Goal: Information Seeking & Learning: Learn about a topic

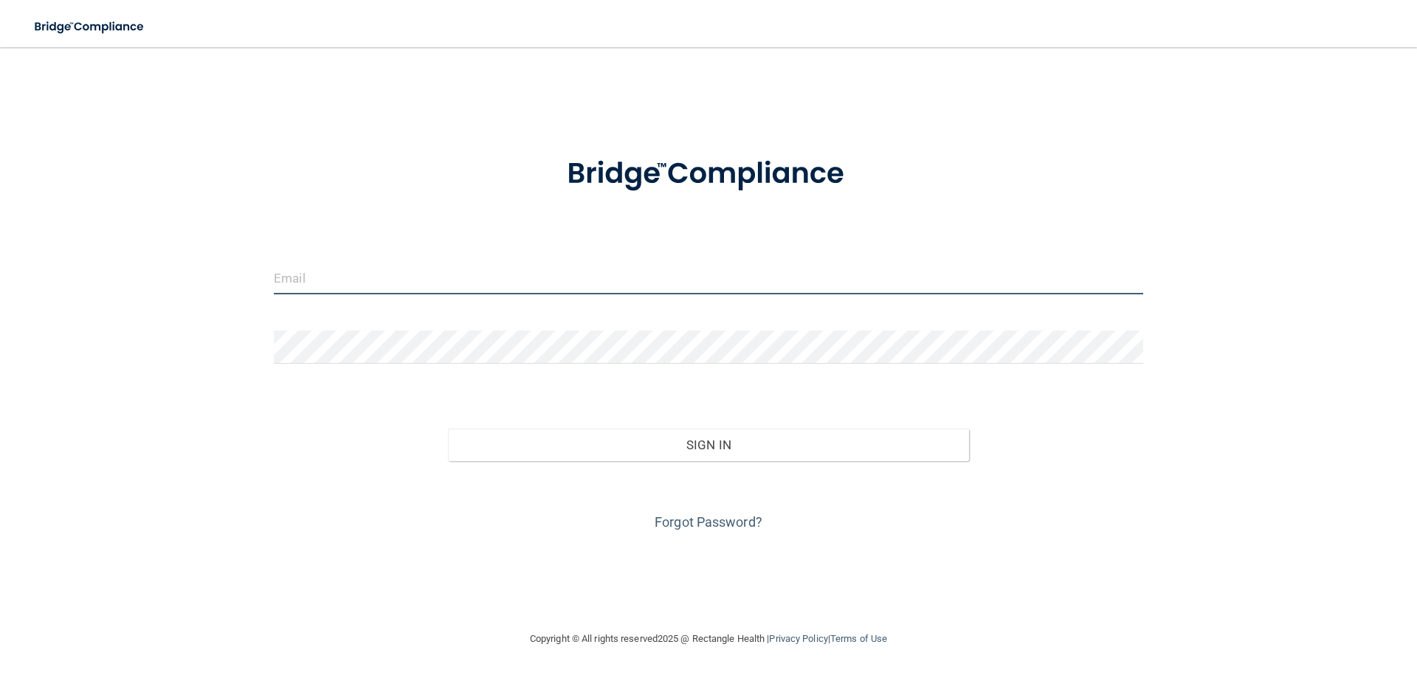
click at [635, 272] on input "email" at bounding box center [709, 277] width 870 height 33
type input "[PERSON_NAME][EMAIL_ADDRESS][PERSON_NAME][DOMAIN_NAME]"
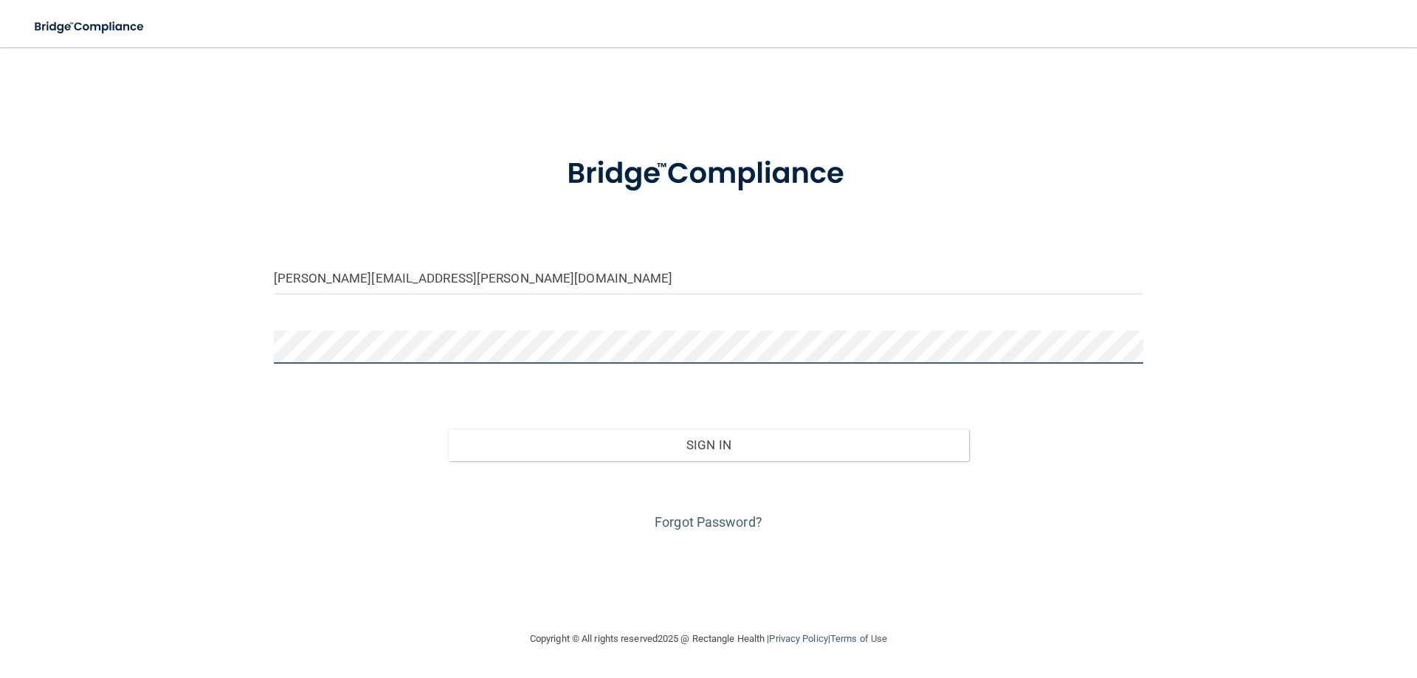
click at [448, 429] on button "Sign In" at bounding box center [709, 445] width 522 height 32
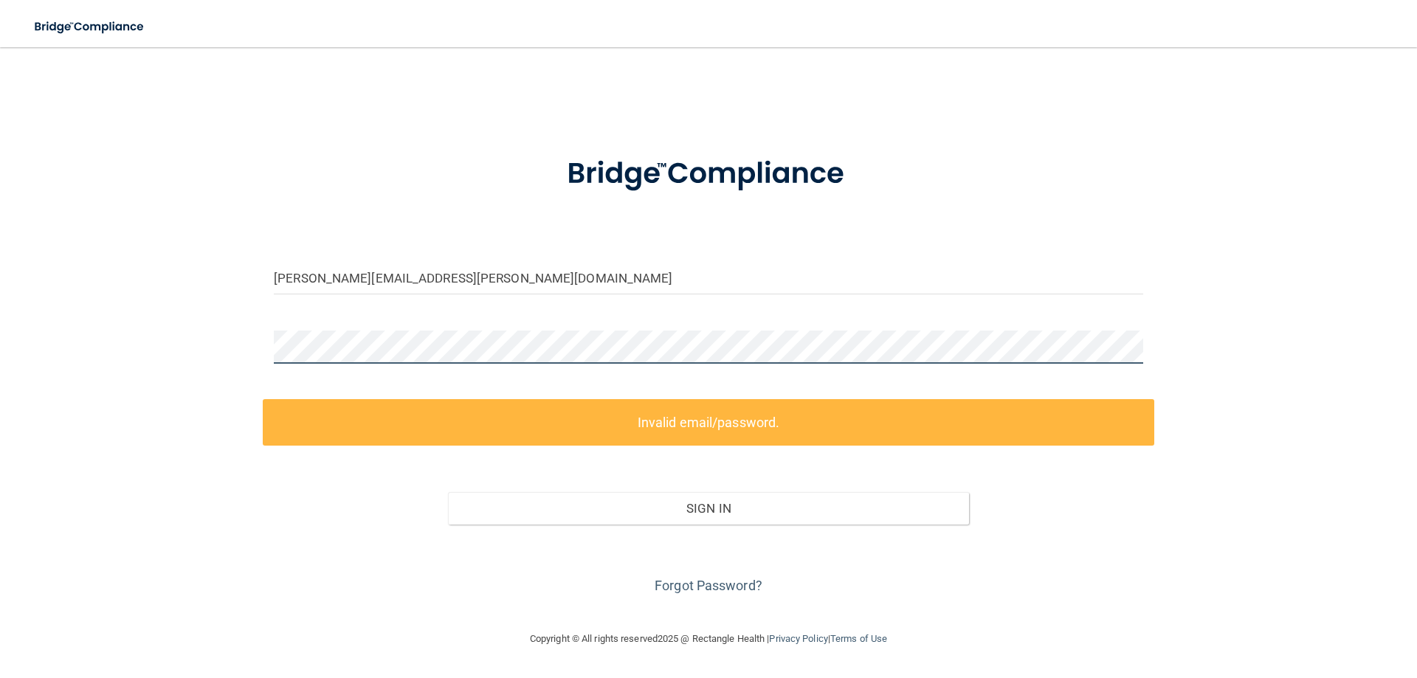
click at [221, 345] on div "[PERSON_NAME][EMAIL_ADDRESS][PERSON_NAME][DOMAIN_NAME] Invalid email/password. …" at bounding box center [709, 339] width 1358 height 554
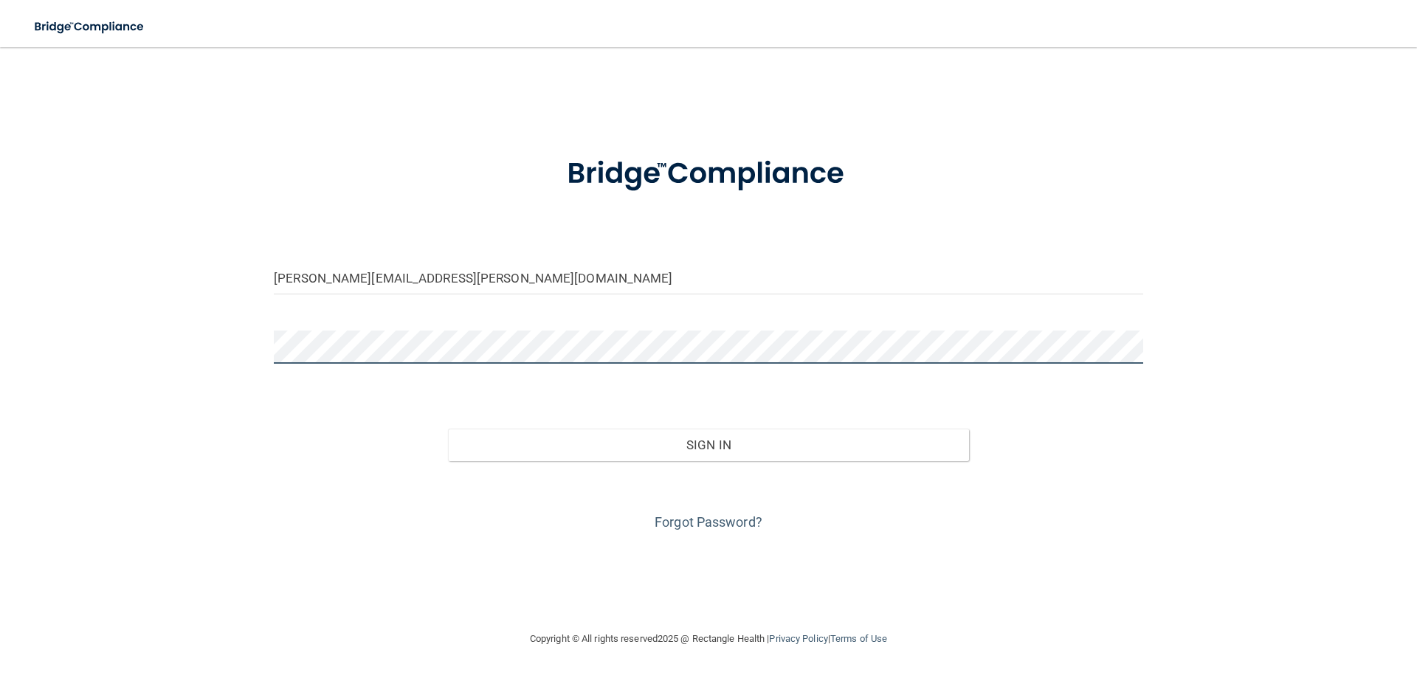
click at [448, 429] on button "Sign In" at bounding box center [709, 445] width 522 height 32
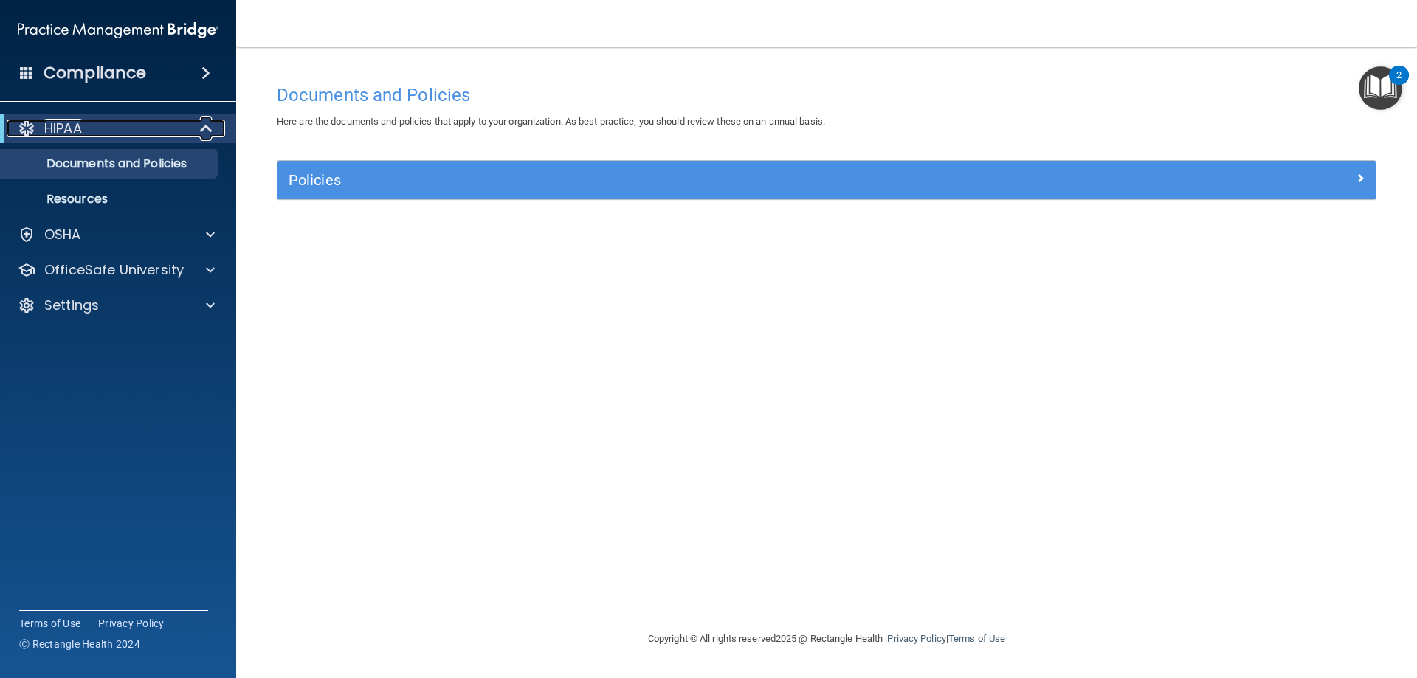
click at [91, 123] on div "HIPAA" at bounding box center [98, 129] width 182 height 18
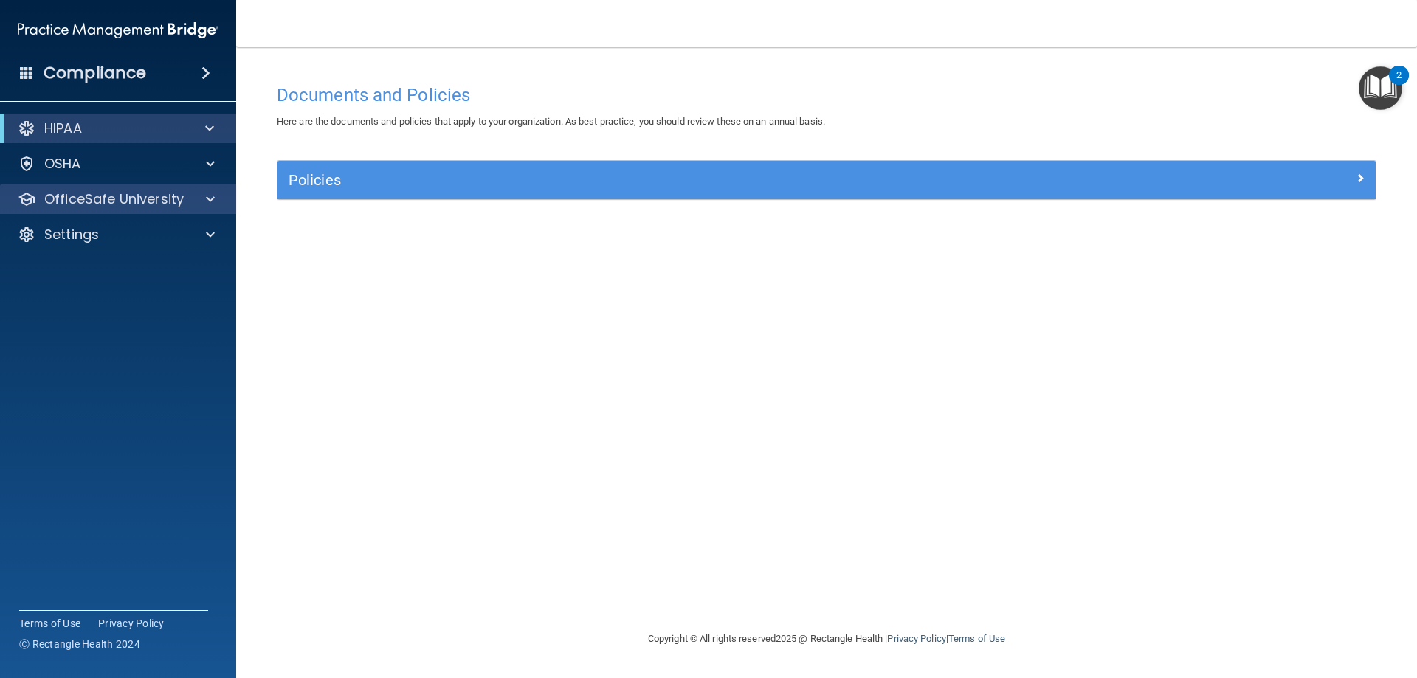
click at [110, 212] on div "OfficeSafe University" at bounding box center [118, 200] width 237 height 30
click at [107, 202] on p "OfficeSafe University" at bounding box center [114, 199] width 140 height 18
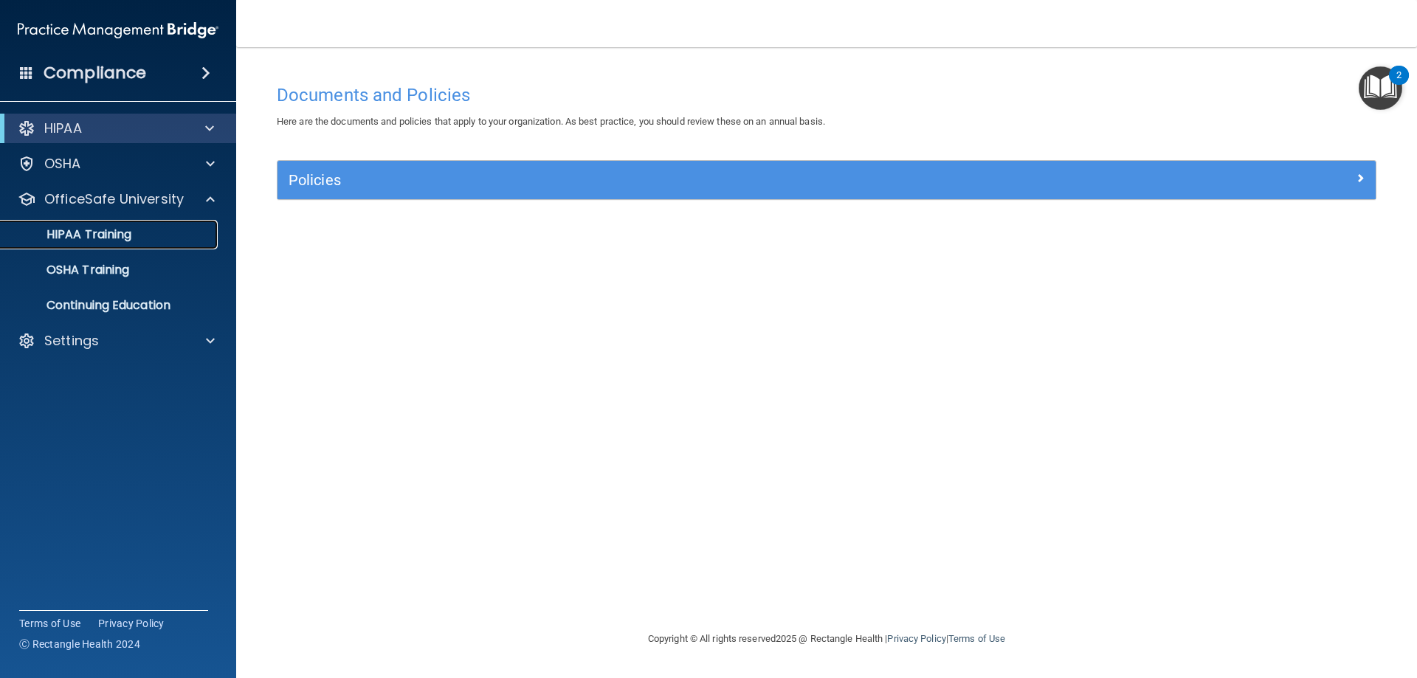
click at [94, 240] on p "HIPAA Training" at bounding box center [71, 234] width 122 height 15
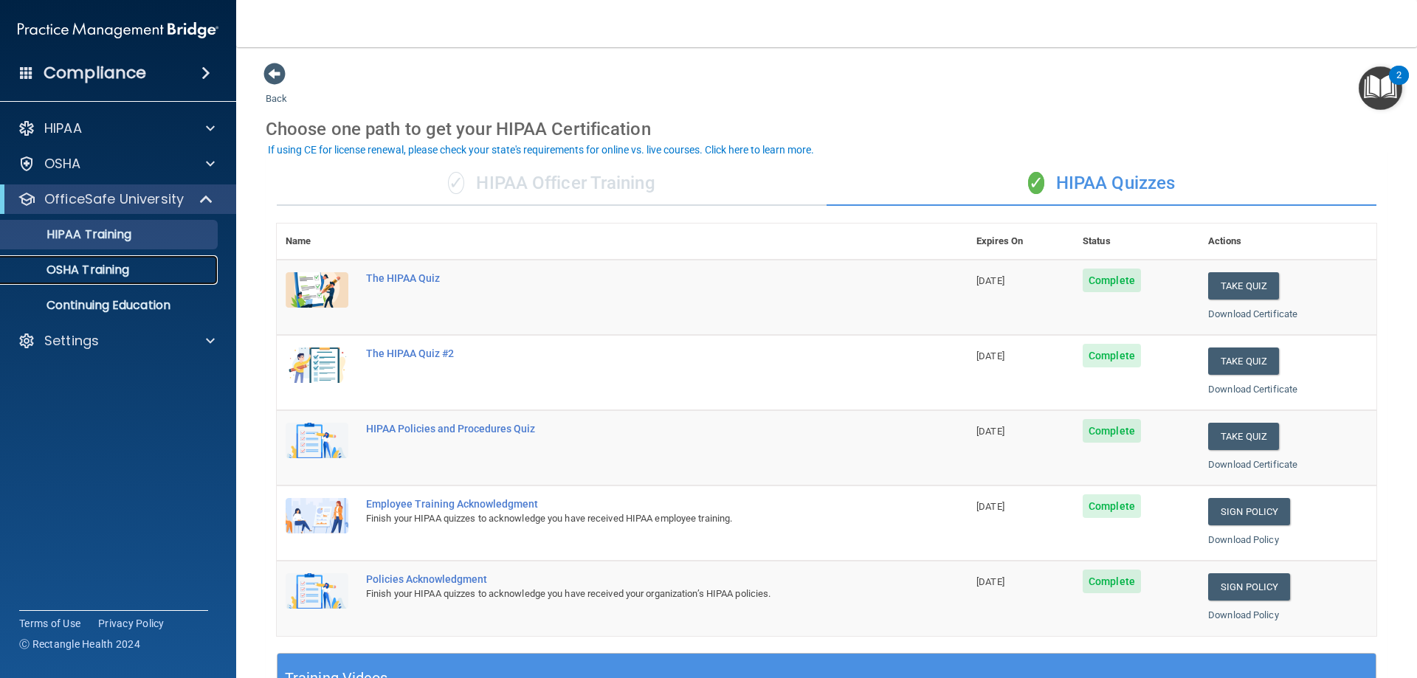
click at [79, 277] on p "OSHA Training" at bounding box center [70, 270] width 120 height 15
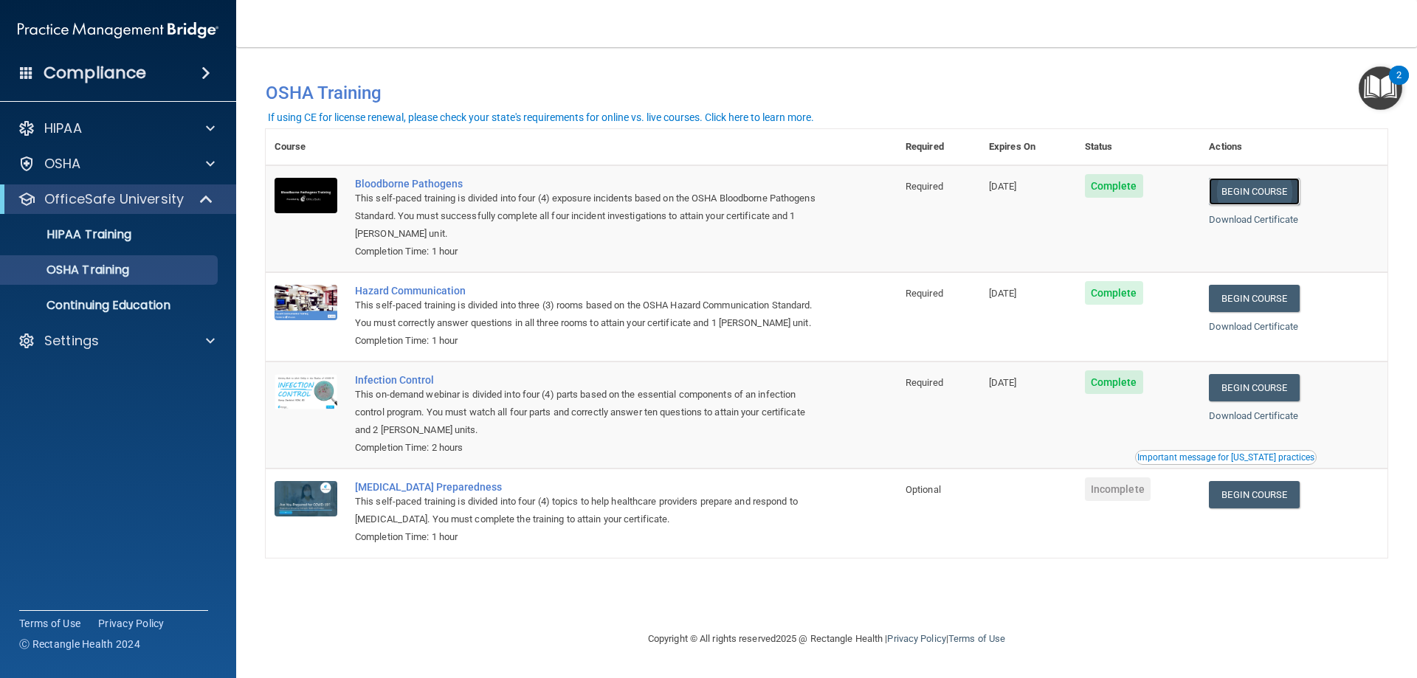
click at [1249, 195] on link "Begin Course" at bounding box center [1254, 191] width 90 height 27
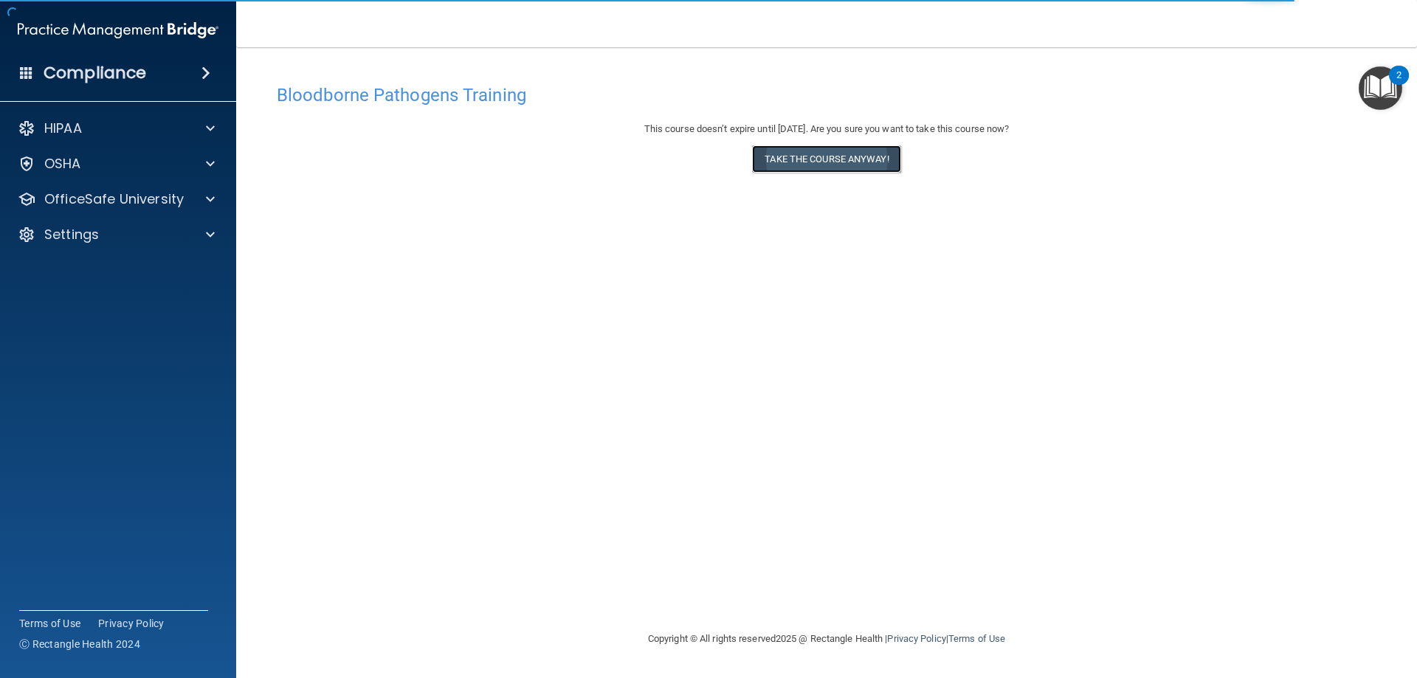
click at [830, 154] on button "Take the course anyway!" at bounding box center [826, 158] width 148 height 27
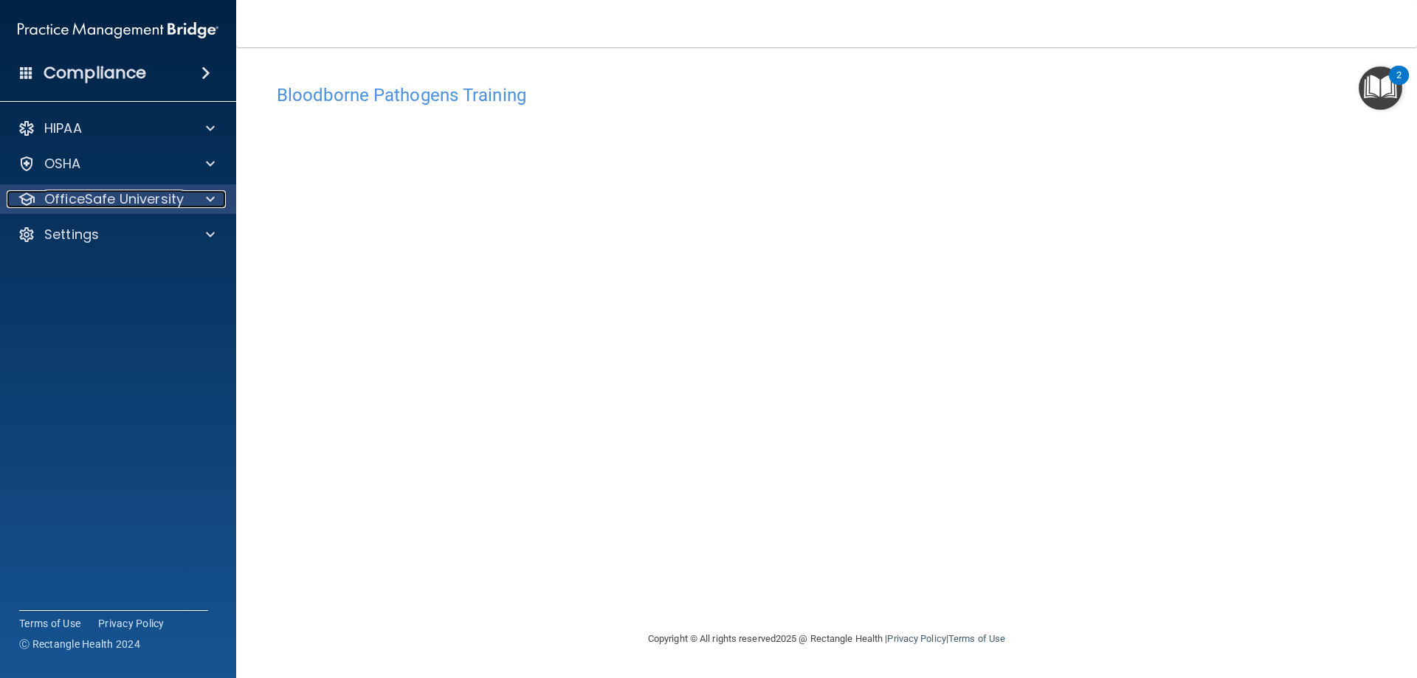
click at [162, 198] on p "OfficeSafe University" at bounding box center [114, 199] width 140 height 18
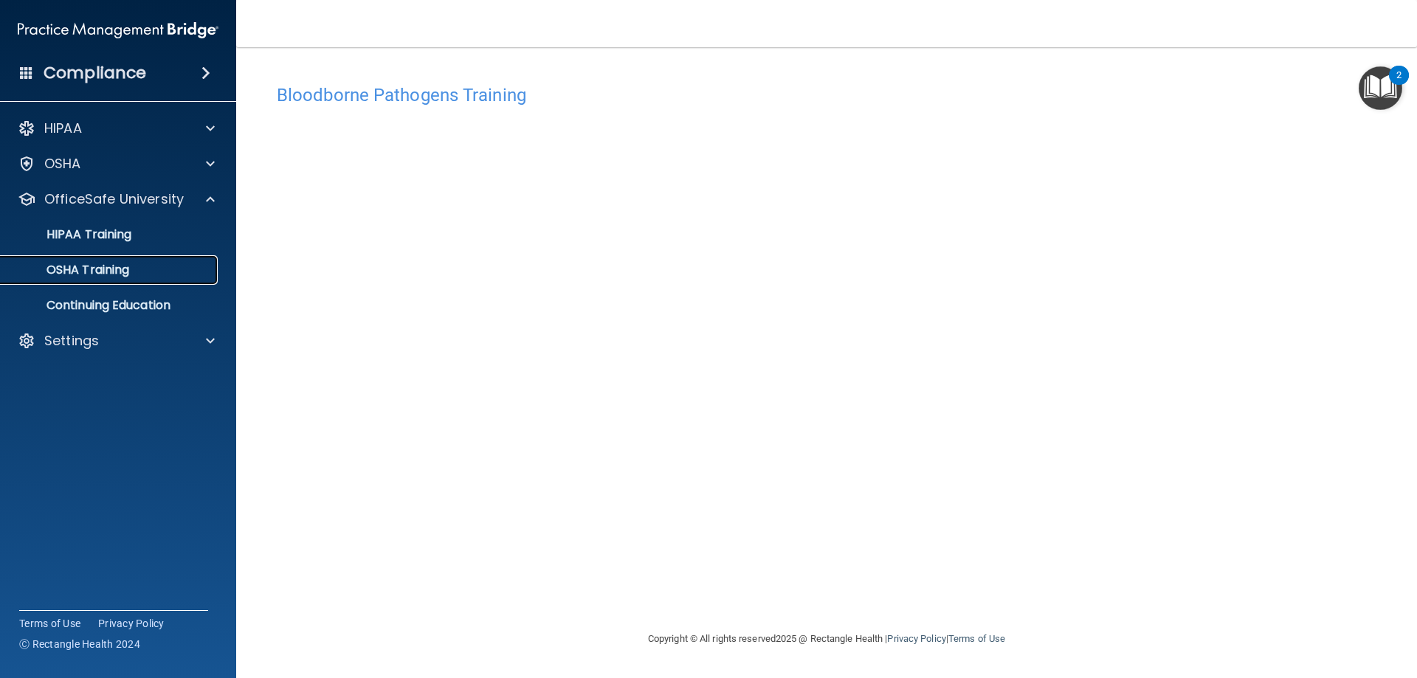
click at [84, 276] on p "OSHA Training" at bounding box center [70, 270] width 120 height 15
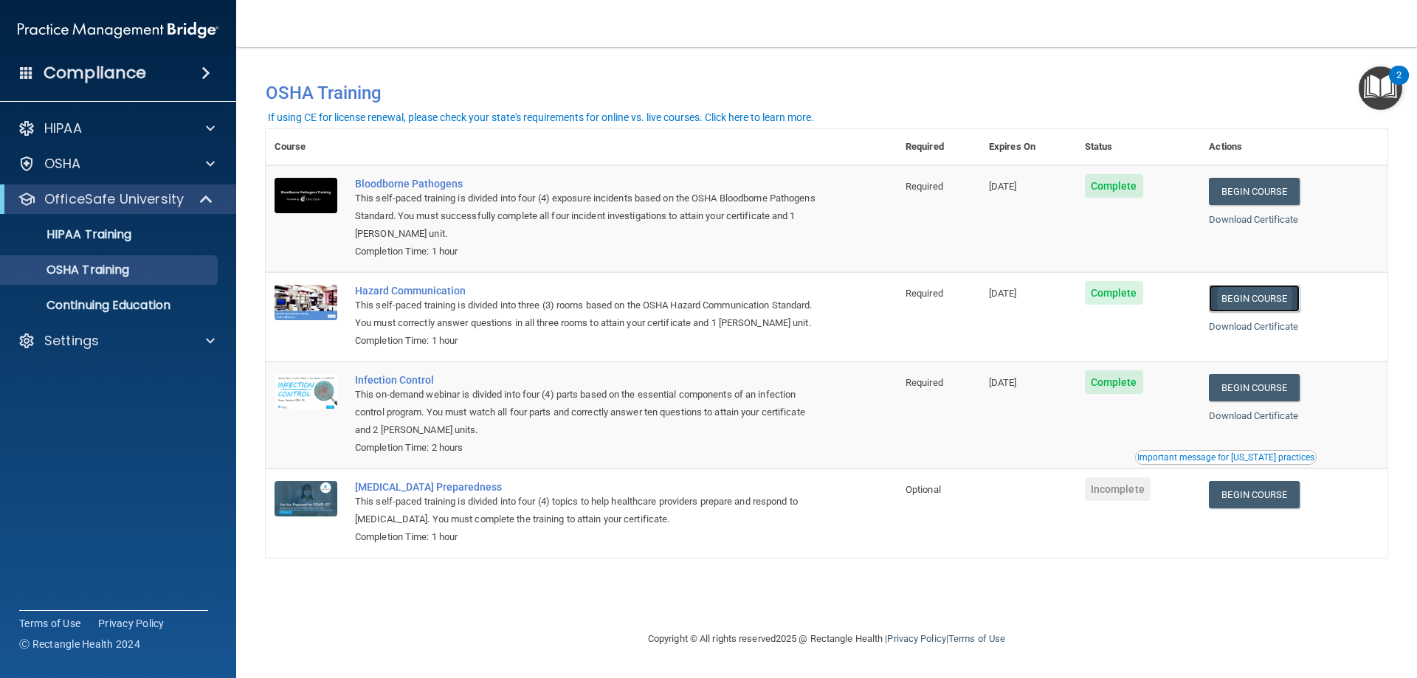
click at [1271, 302] on link "Begin Course" at bounding box center [1254, 298] width 90 height 27
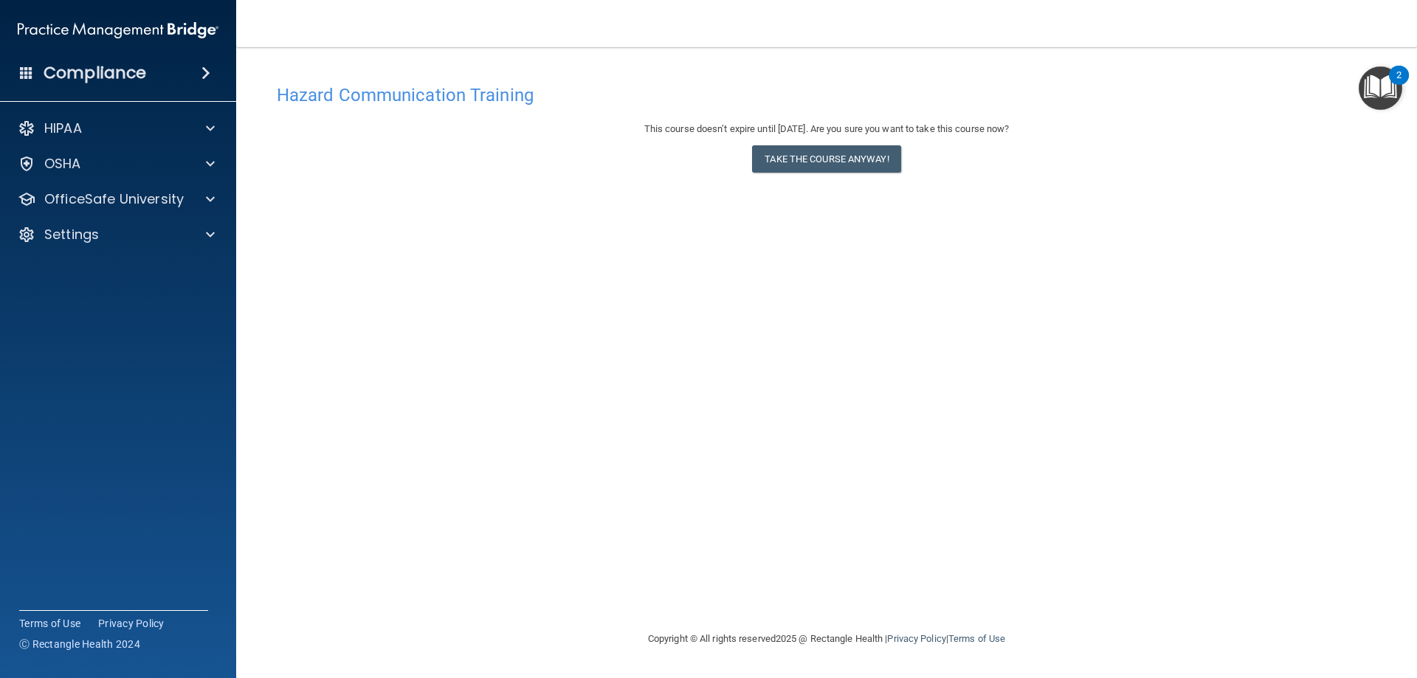
click at [827, 140] on div "This course doesn’t expire until [DATE]. Are you sure you want to take this cou…" at bounding box center [827, 150] width 1100 height 60
click at [819, 157] on button "Take the course anyway!" at bounding box center [826, 158] width 148 height 27
click at [1318, 539] on div "Hazard Communication Training This course doesn’t expire until 12/24/2025. Are …" at bounding box center [827, 354] width 1122 height 554
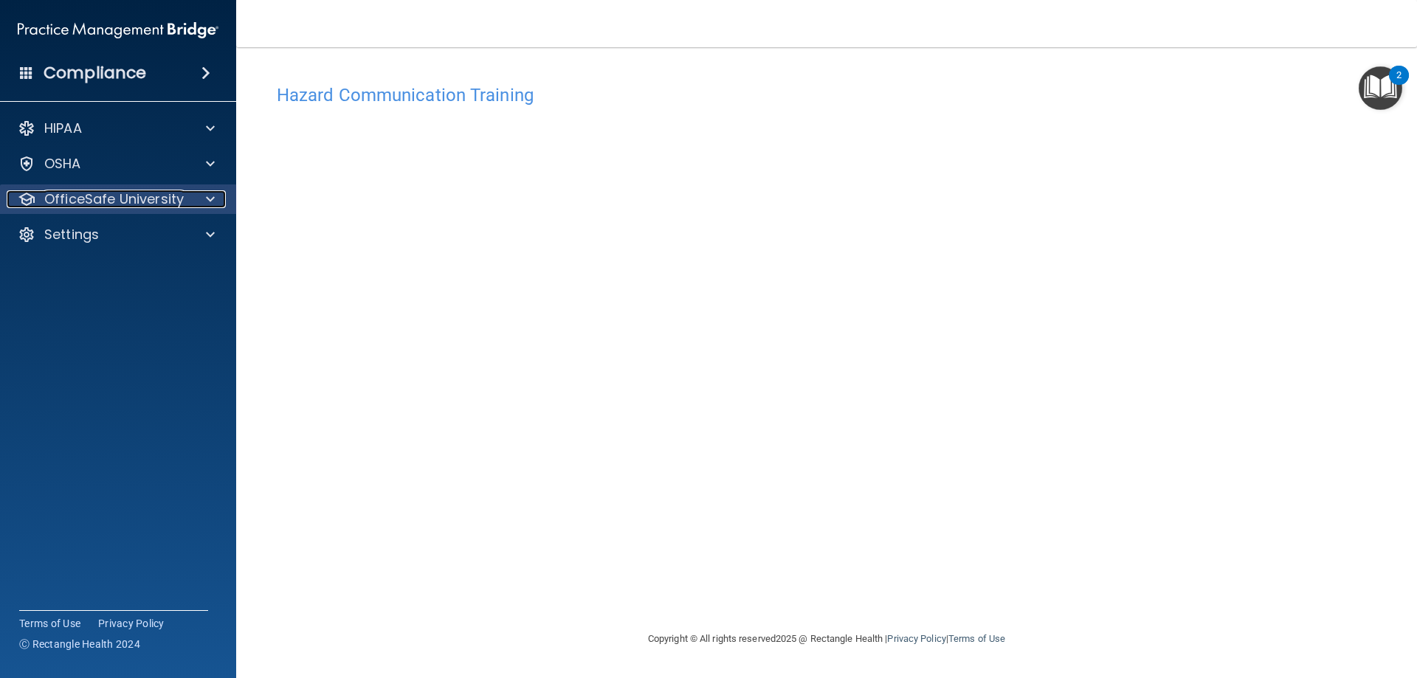
click at [168, 207] on p "OfficeSafe University" at bounding box center [114, 199] width 140 height 18
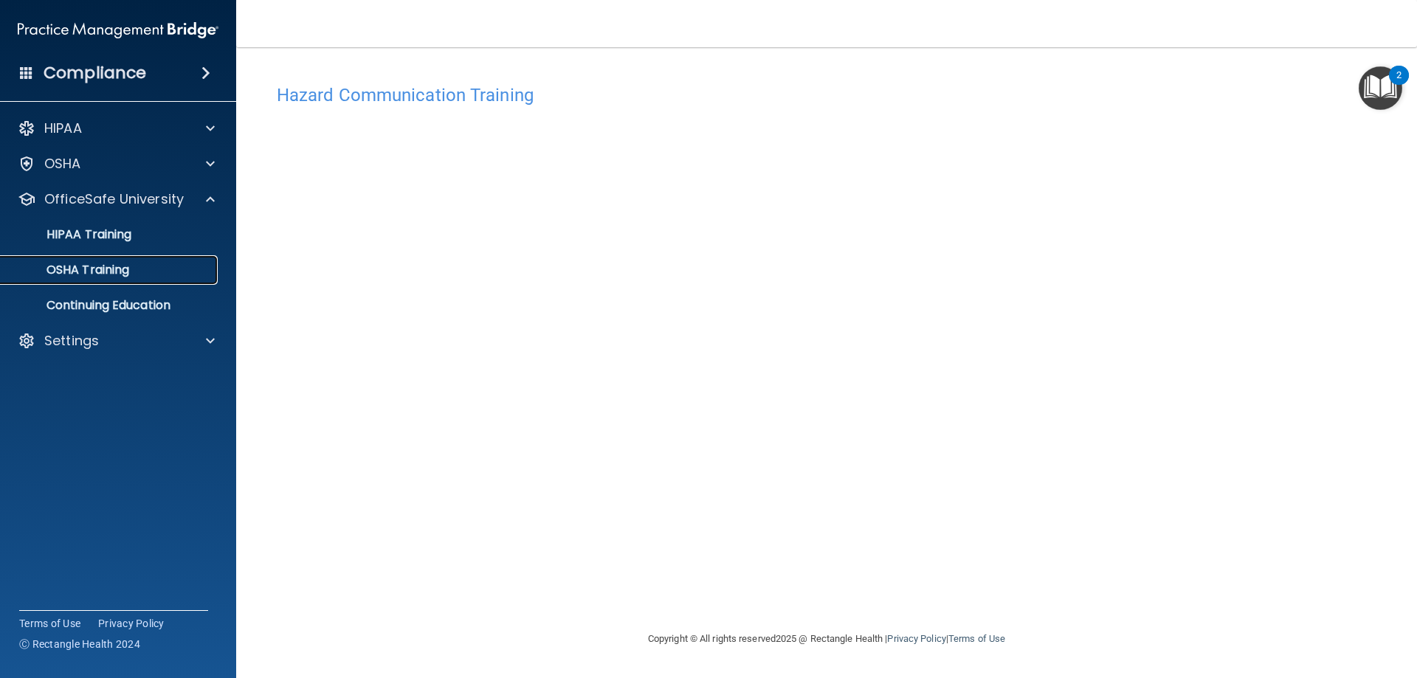
click at [61, 267] on p "OSHA Training" at bounding box center [70, 270] width 120 height 15
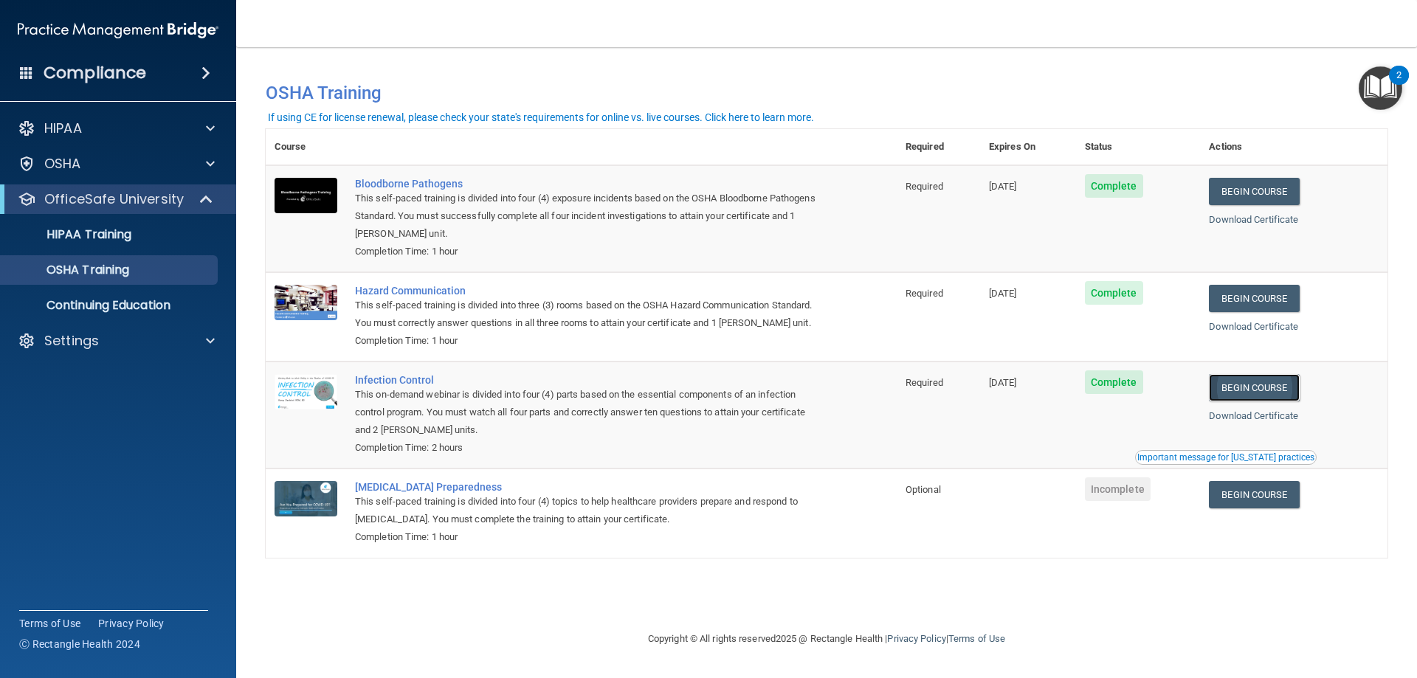
click at [1270, 395] on link "Begin Course" at bounding box center [1254, 387] width 90 height 27
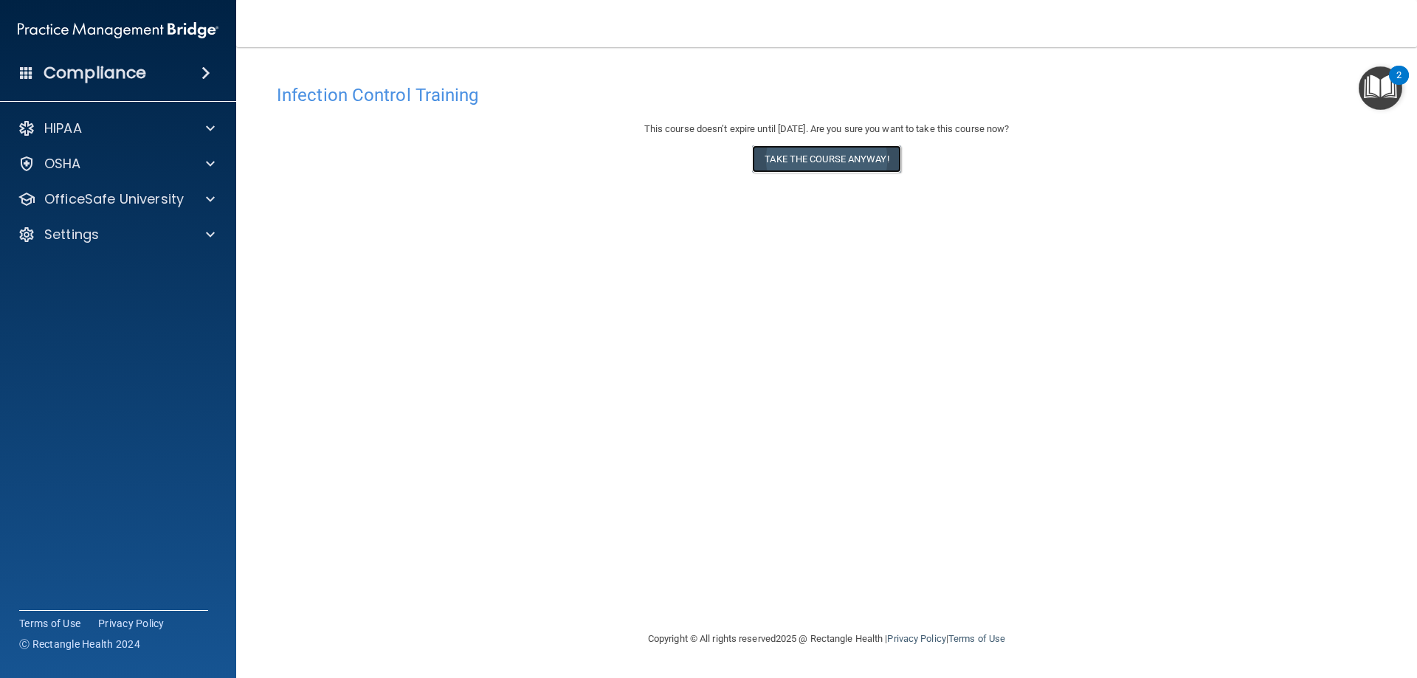
click at [822, 162] on button "Take the course anyway!" at bounding box center [826, 158] width 148 height 27
click at [1064, 33] on nav "Toggle navigation Allison Sibley allison.sibley@timberlanesmile.com Manage My E…" at bounding box center [826, 23] width 1181 height 47
